Goal: Task Accomplishment & Management: Manage account settings

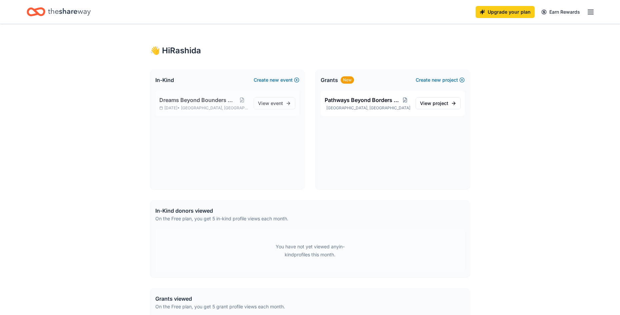
click at [207, 100] on span "Dreams Beyond Bounders Gala" at bounding box center [197, 100] width 76 height 8
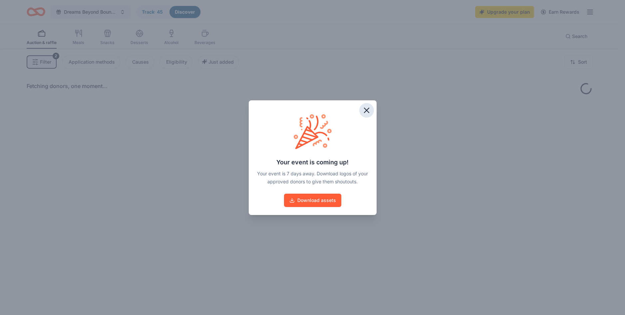
click at [367, 109] on icon "button" at bounding box center [366, 110] width 9 height 9
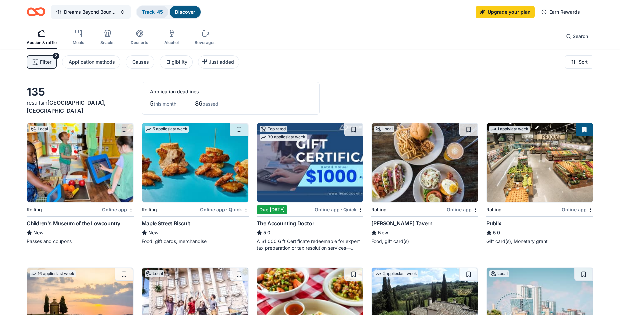
click at [151, 11] on link "Track · 45" at bounding box center [152, 12] width 21 height 6
click at [44, 64] on span "Filter" at bounding box center [45, 62] width 11 height 8
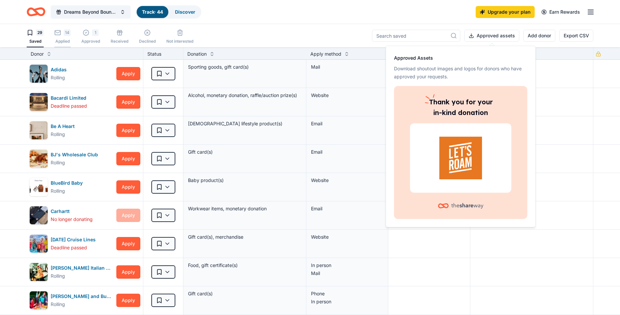
click at [66, 37] on div "14 Applied" at bounding box center [62, 36] width 16 height 15
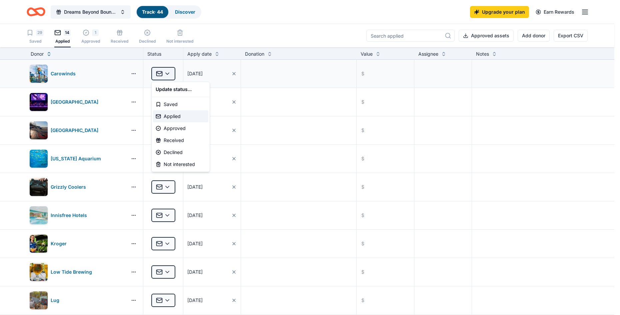
click at [169, 74] on html "Dreams Beyond Bounders Gala Track · 44 Discover Upgrade your plan Earn Rewards …" at bounding box center [310, 157] width 620 height 315
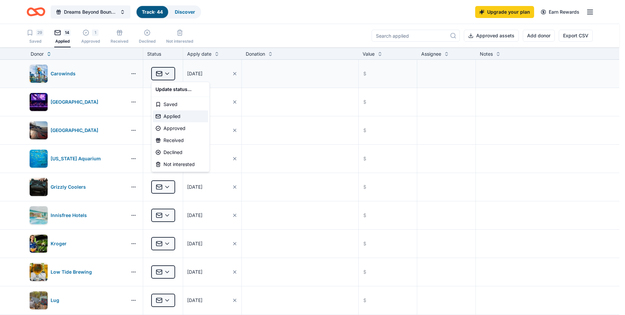
click at [169, 74] on html "Dreams Beyond Bounders Gala Track · 44 Discover Upgrade your plan Earn Rewards …" at bounding box center [312, 157] width 625 height 315
